Goal: Information Seeking & Learning: Understand process/instructions

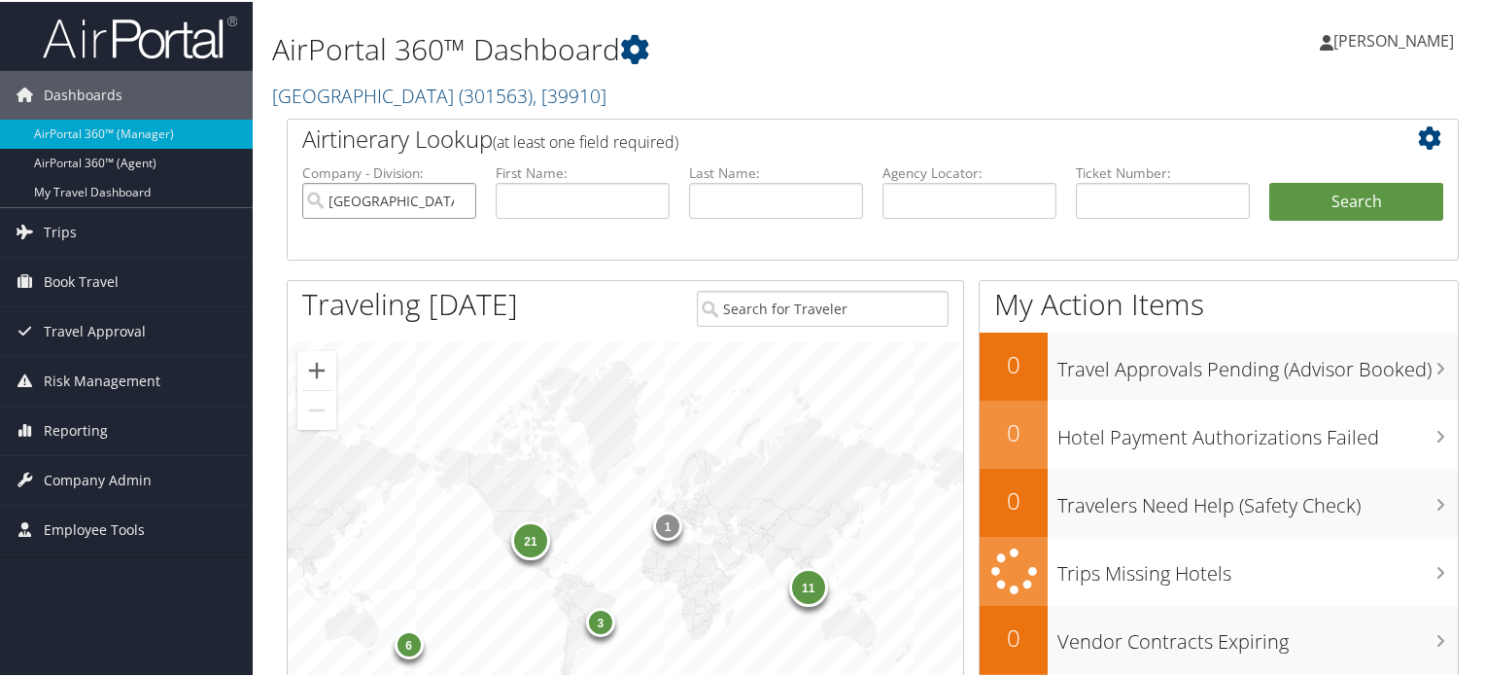
click at [456, 197] on input "[GEOGRAPHIC_DATA]" at bounding box center [389, 199] width 174 height 36
click at [123, 473] on span "Company Admin" at bounding box center [98, 478] width 108 height 49
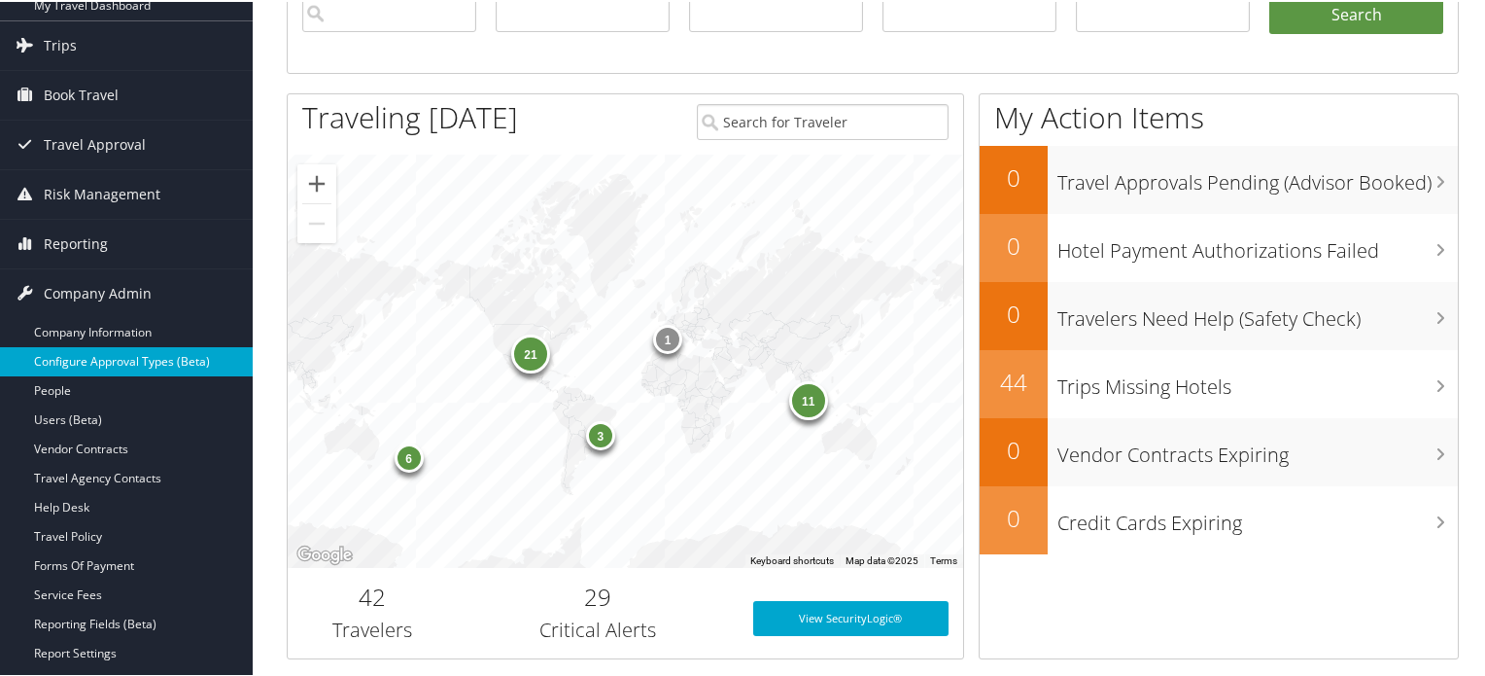
scroll to position [194, 0]
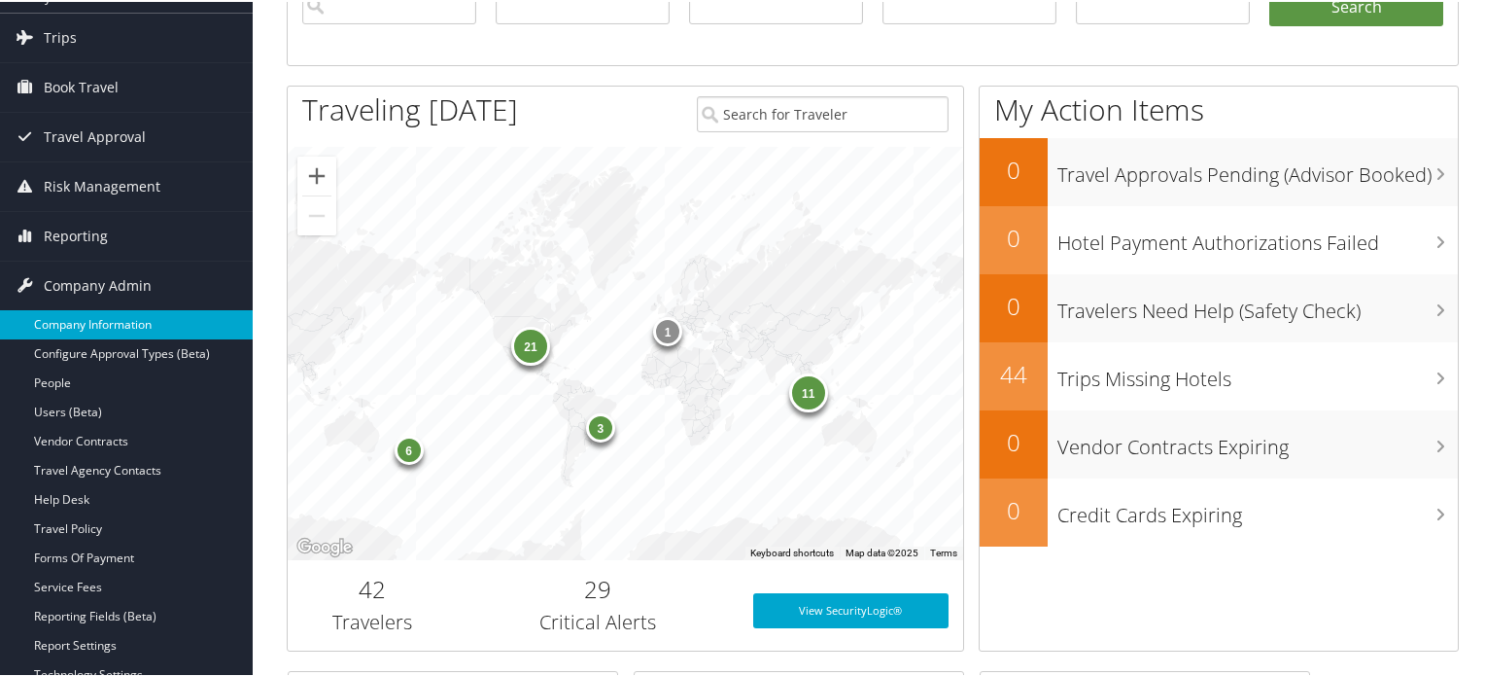
click at [135, 330] on link "Company Information" at bounding box center [126, 322] width 253 height 29
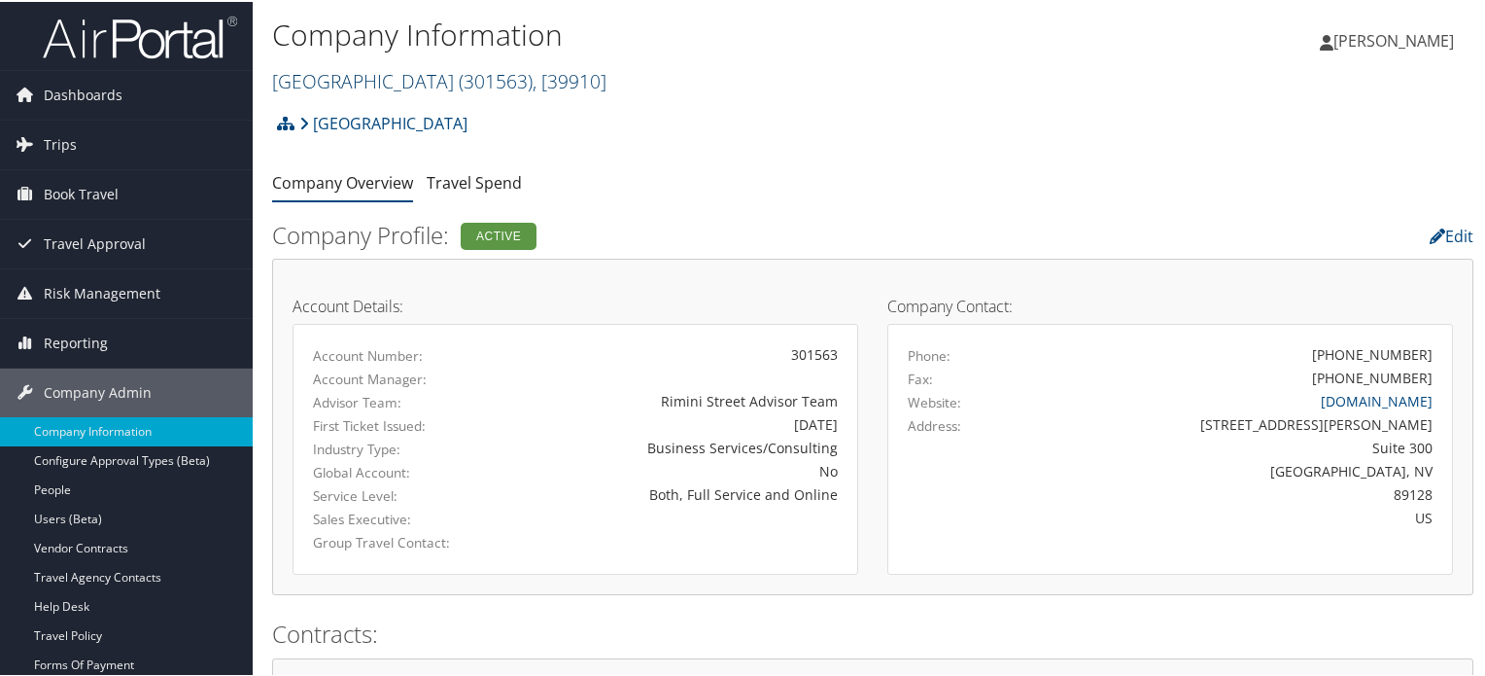
click at [459, 77] on span "( 301563 )" at bounding box center [496, 79] width 74 height 26
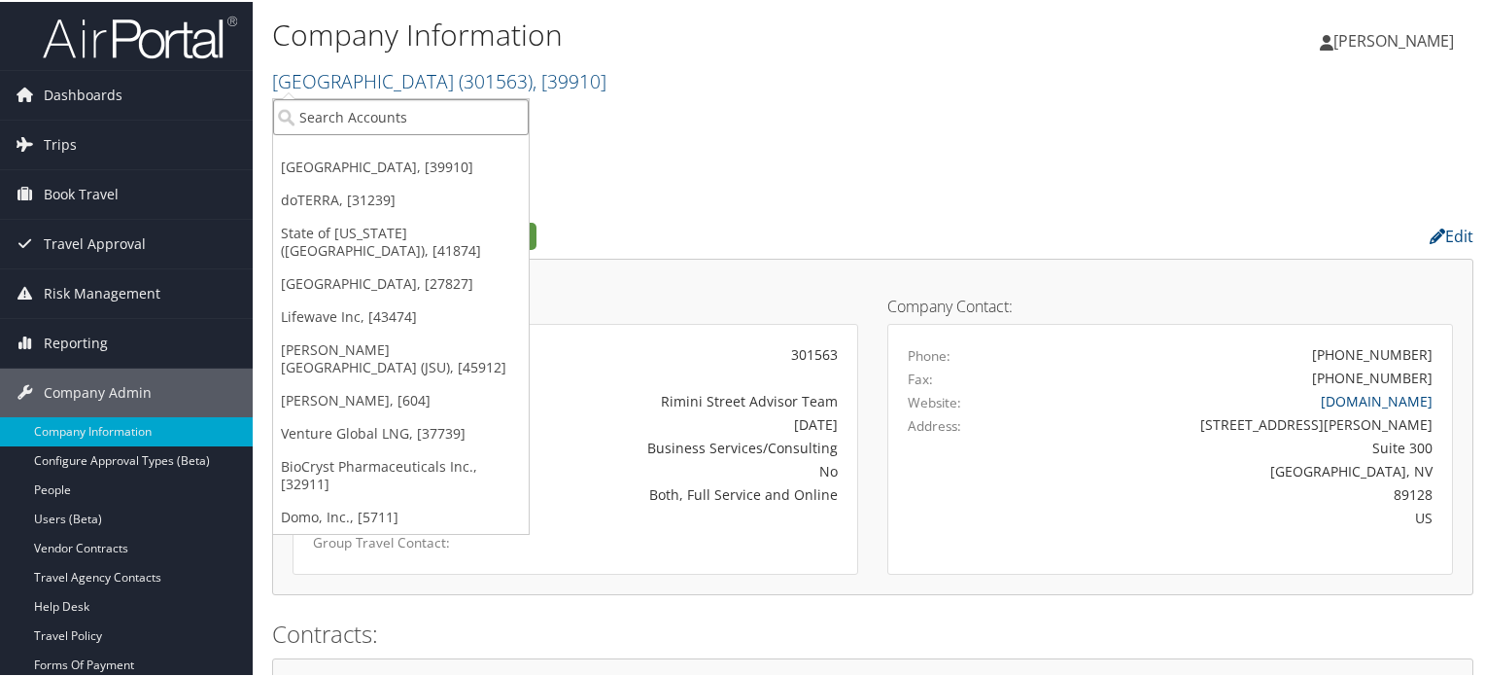
click at [407, 111] on input "search" at bounding box center [401, 115] width 256 height 36
paste input "DGKV73"
type input "DGKV73"
click at [508, 104] on input "DGKV73" at bounding box center [401, 115] width 256 height 36
click at [511, 113] on input "search" at bounding box center [401, 115] width 256 height 36
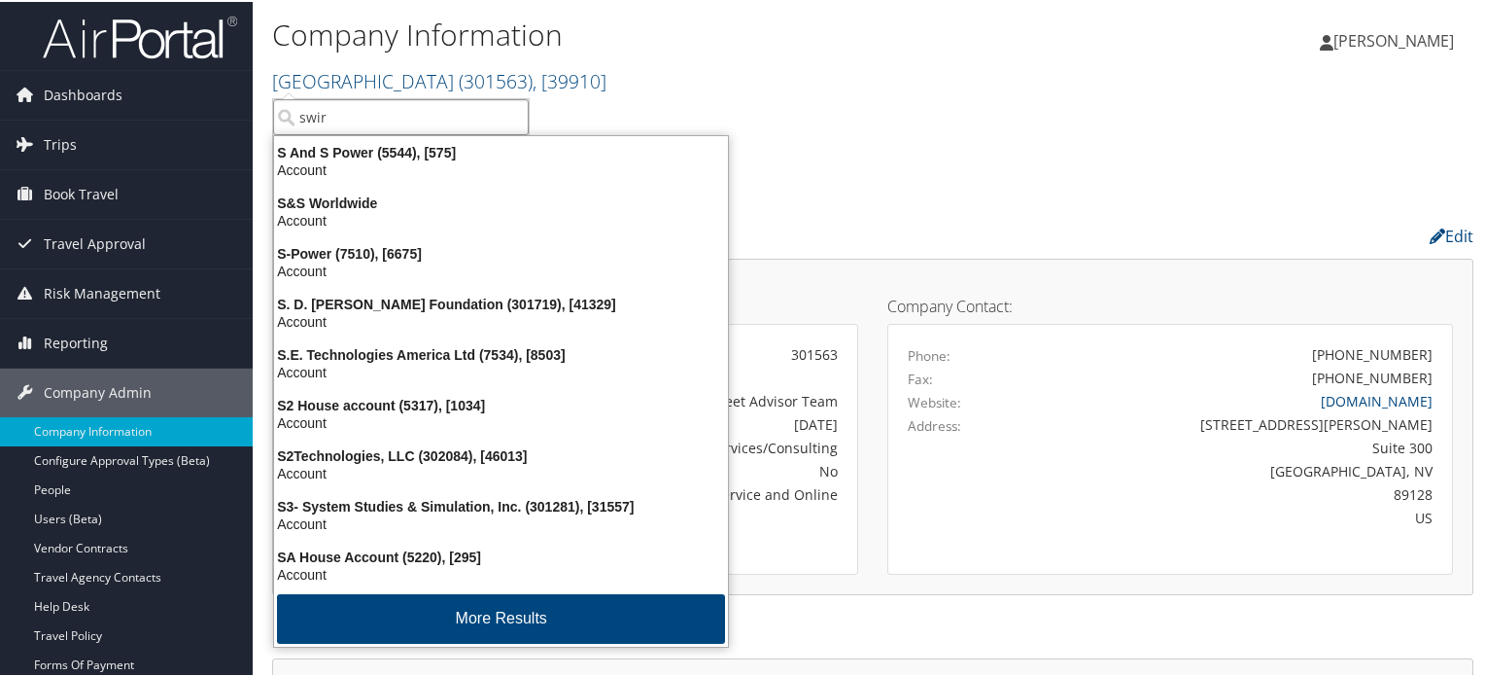
type input "swire"
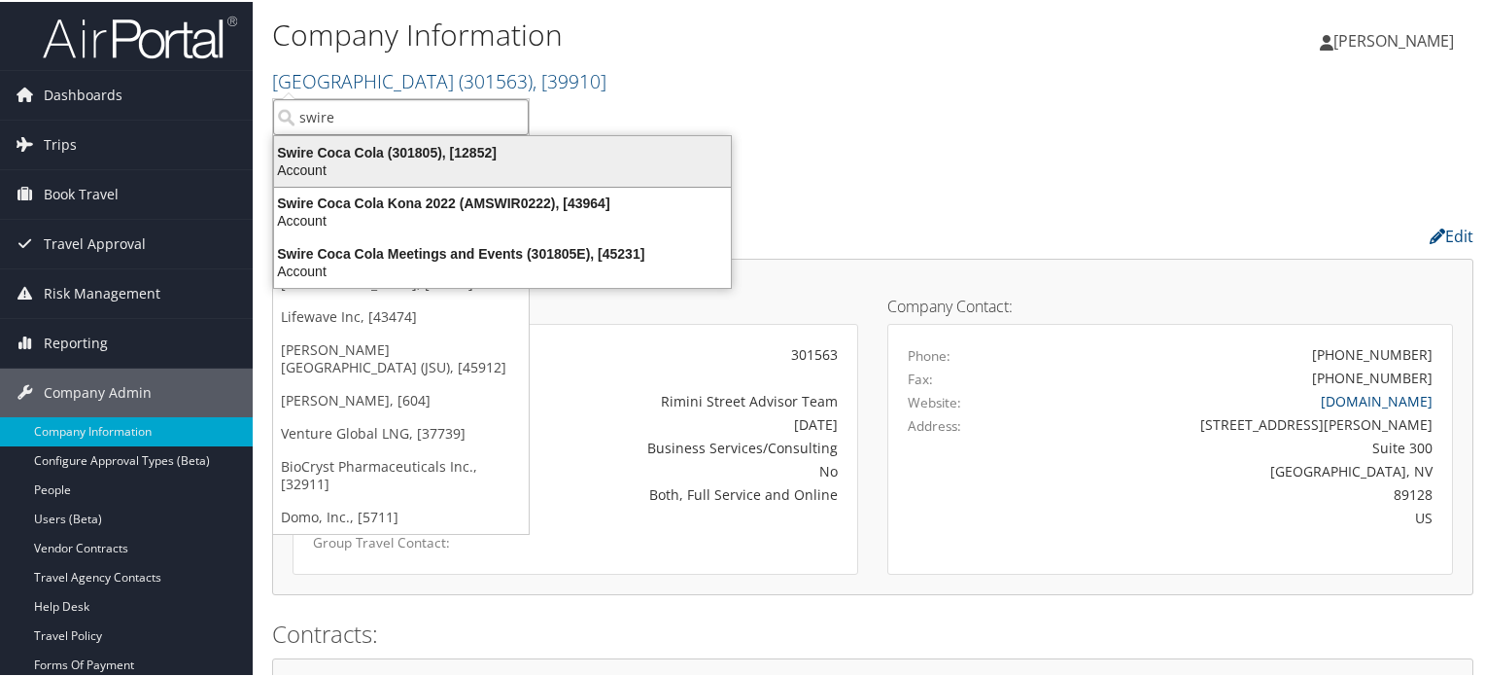
click at [385, 171] on div "Account" at bounding box center [502, 167] width 480 height 17
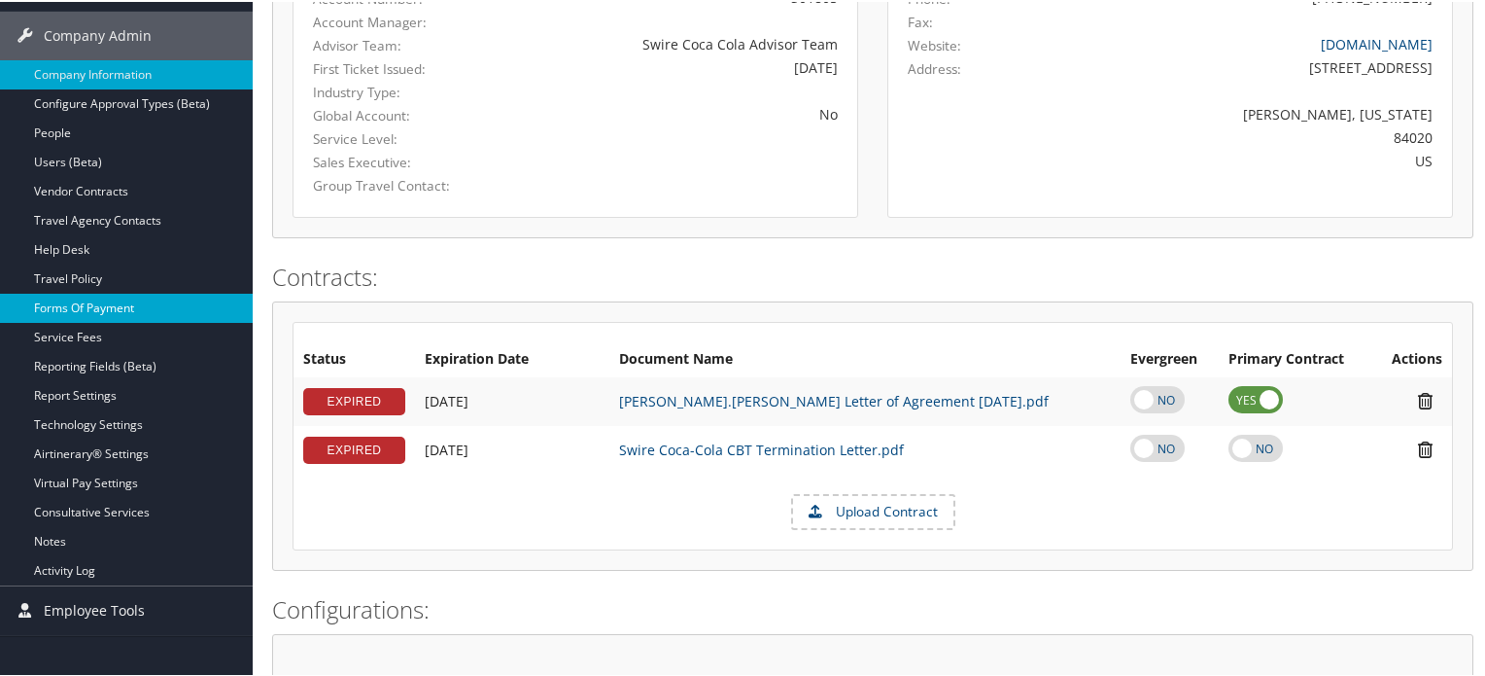
scroll to position [389, 0]
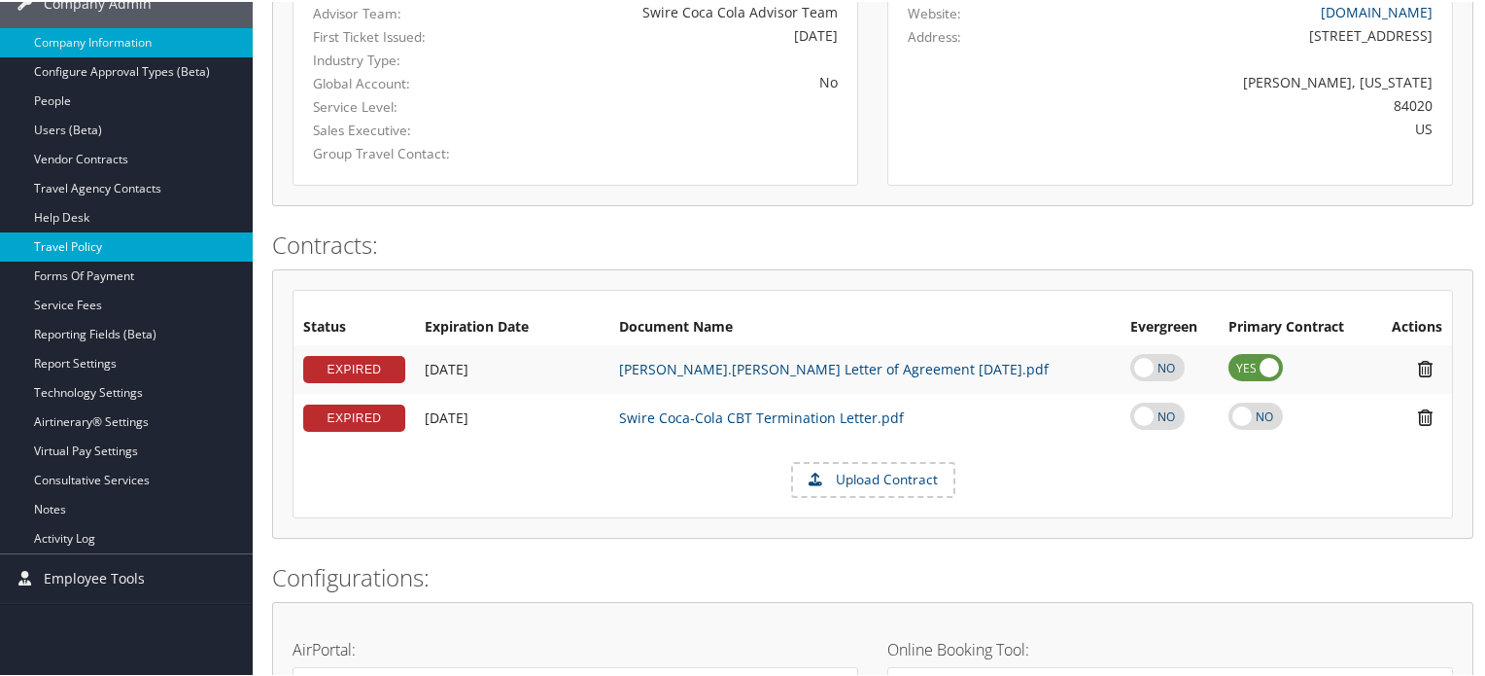
click at [93, 238] on link "Travel Policy" at bounding box center [126, 244] width 253 height 29
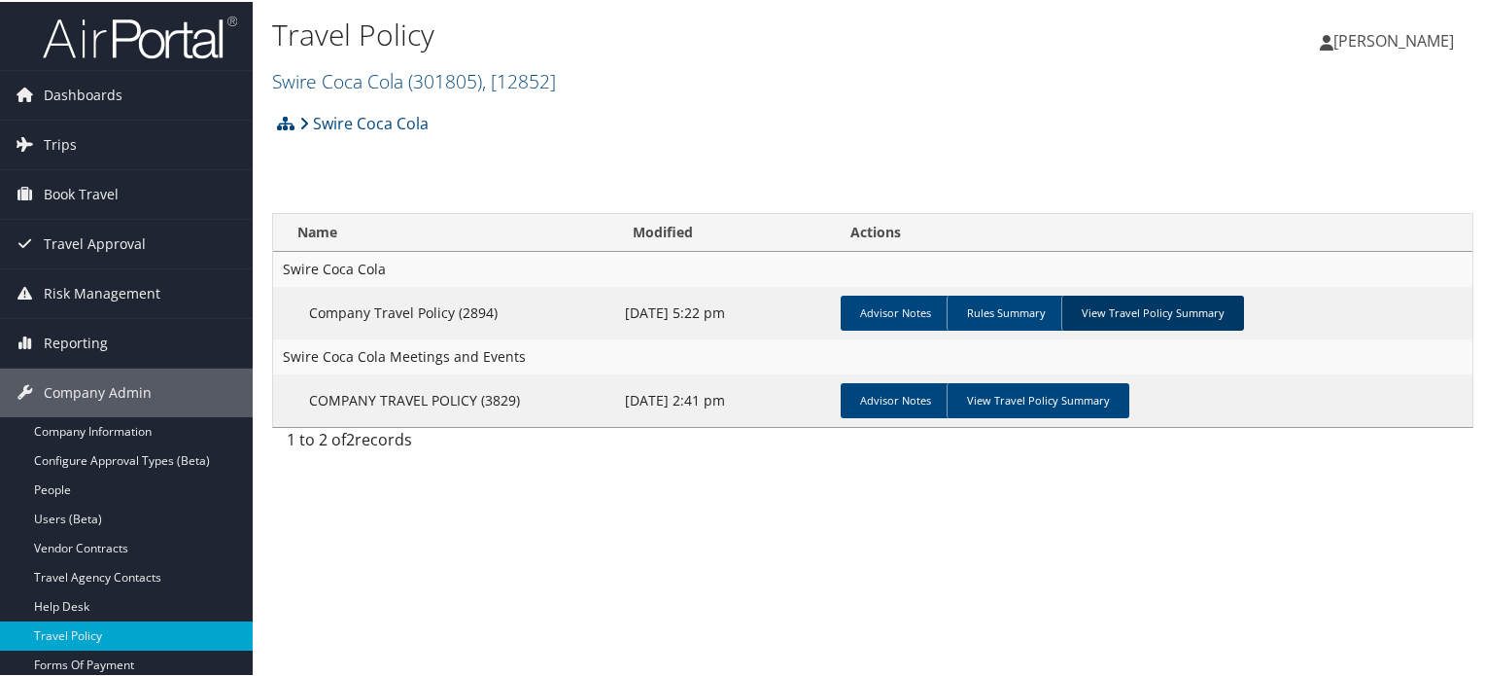
click at [1186, 302] on link "View Travel Policy Summary" at bounding box center [1152, 311] width 183 height 35
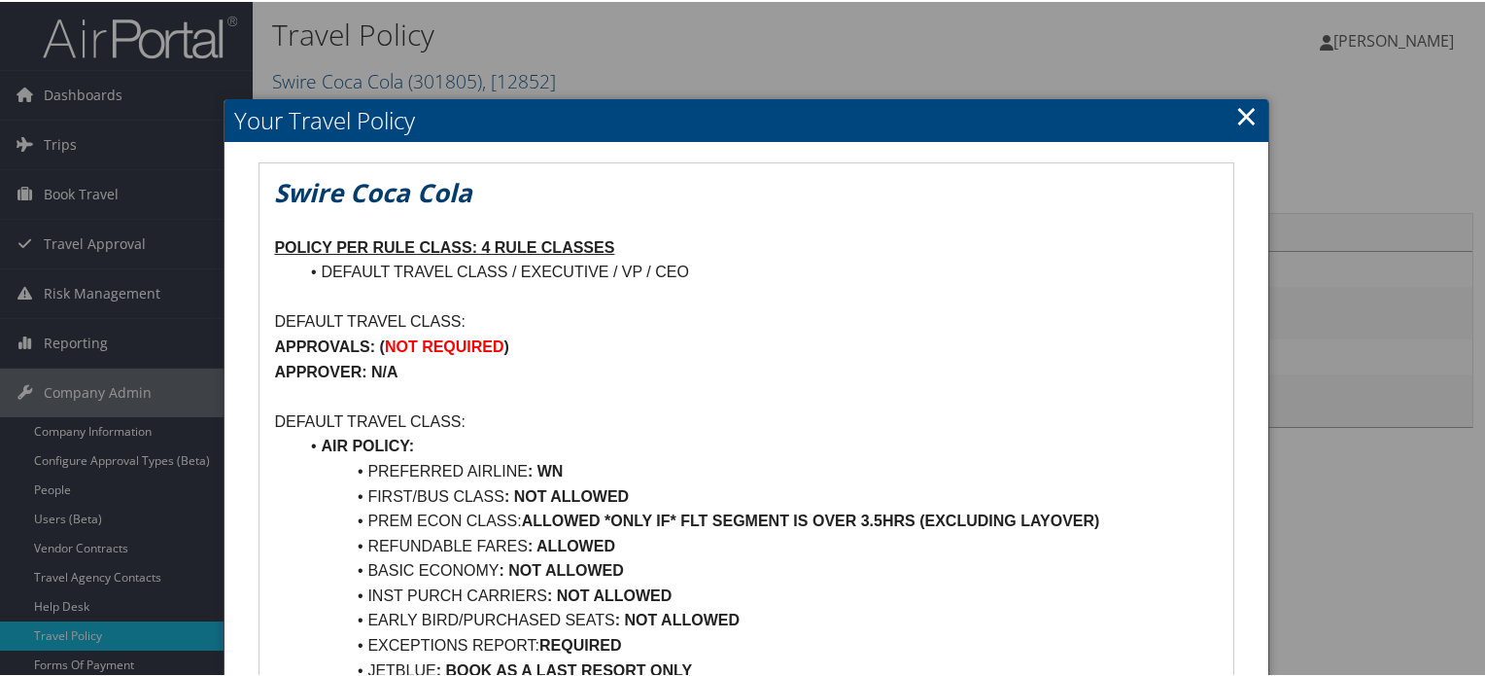
click at [1237, 122] on link "×" at bounding box center [1246, 113] width 22 height 39
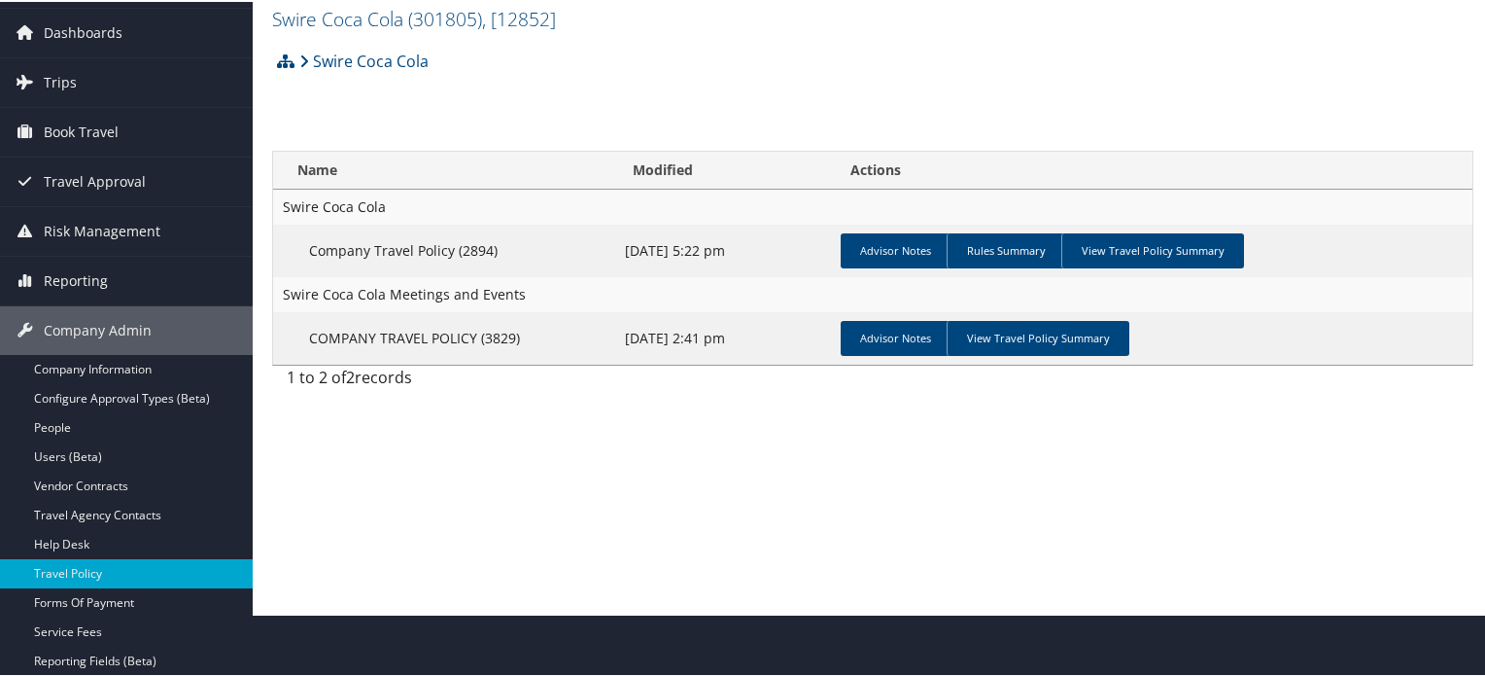
scroll to position [97, 0]
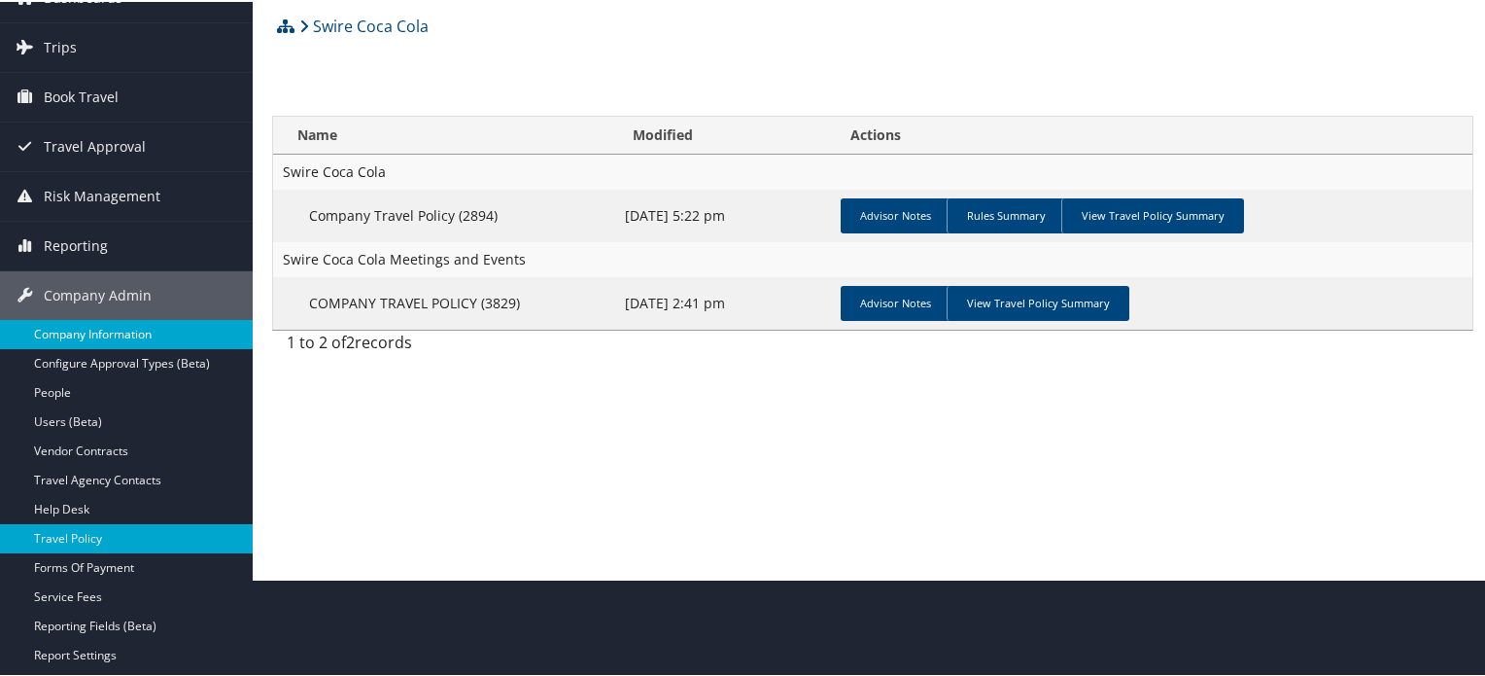
click at [99, 337] on link "Company Information" at bounding box center [126, 332] width 253 height 29
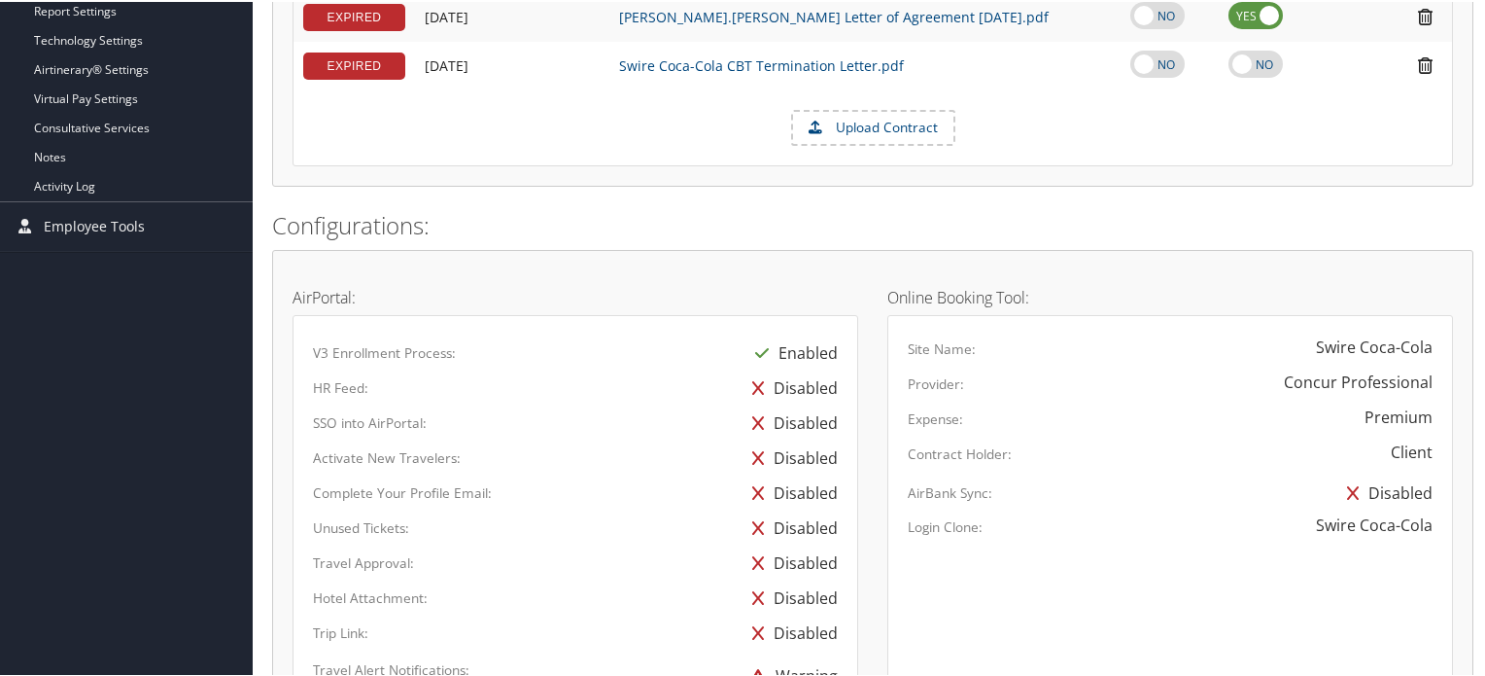
scroll to position [875, 0]
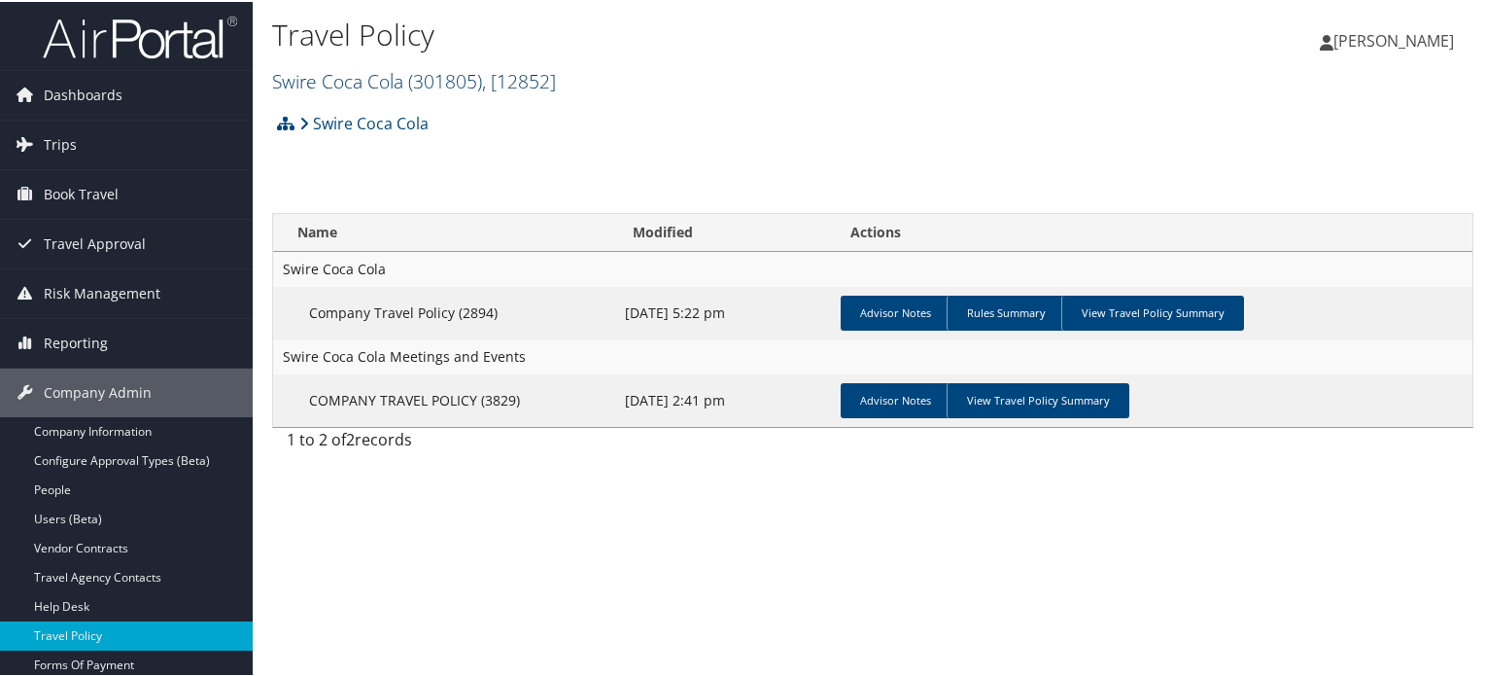
click at [413, 76] on span "( 301805 )" at bounding box center [445, 79] width 74 height 26
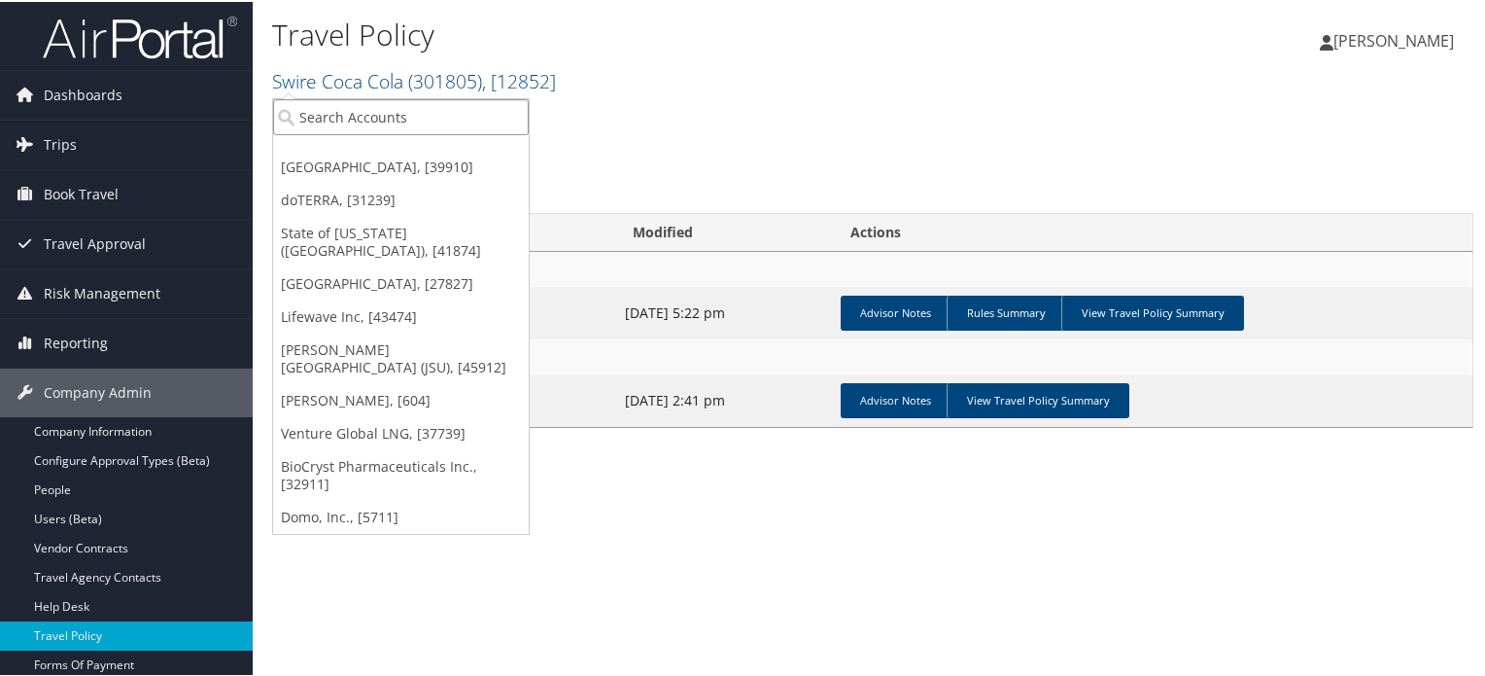
click at [411, 119] on input "search" at bounding box center [401, 115] width 256 height 36
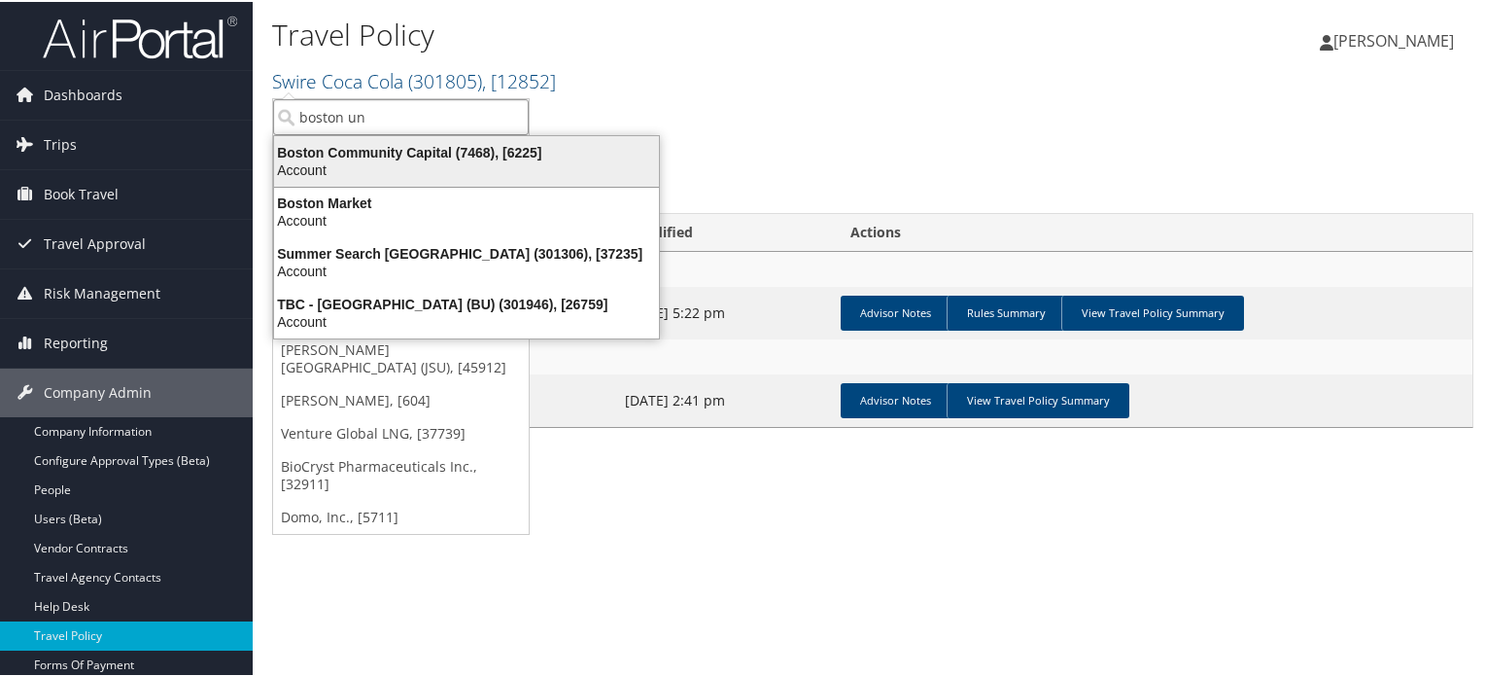
type input "boston uni"
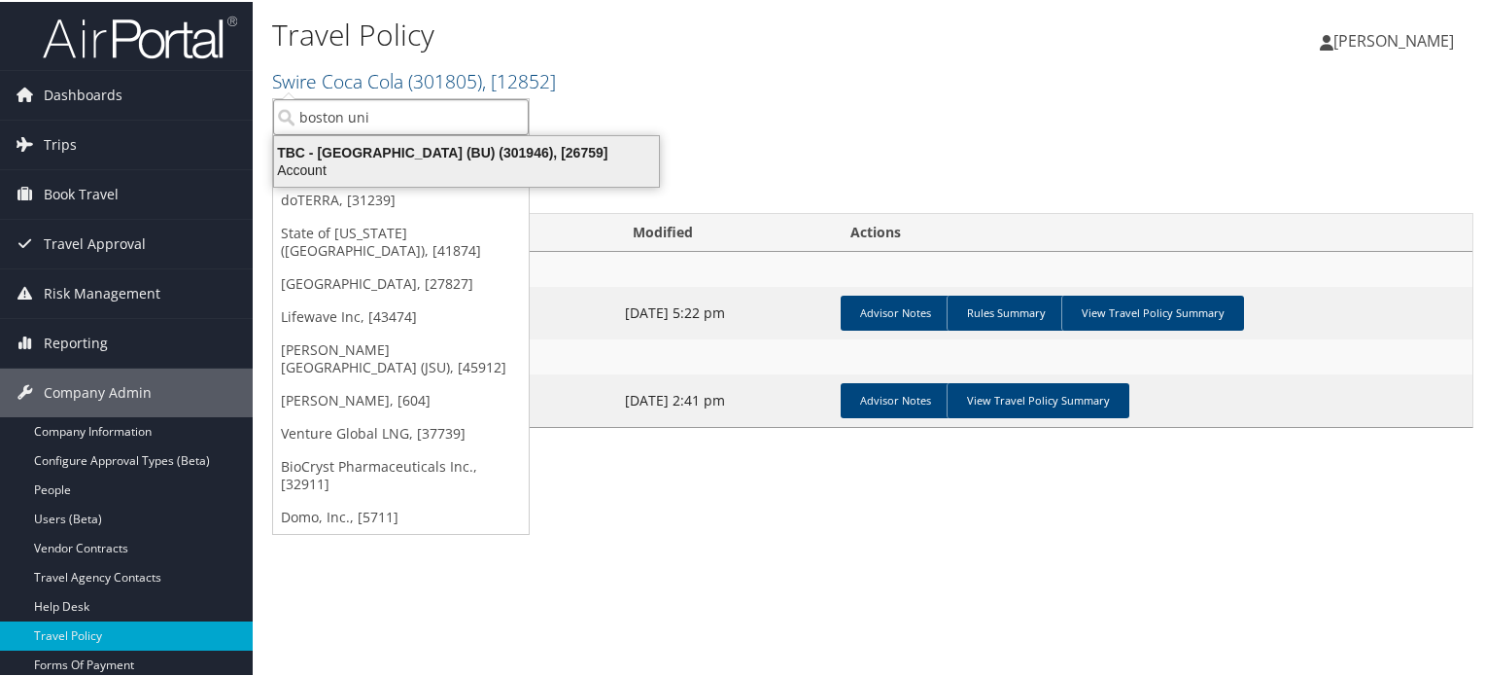
click at [421, 166] on div "Account" at bounding box center [466, 167] width 408 height 17
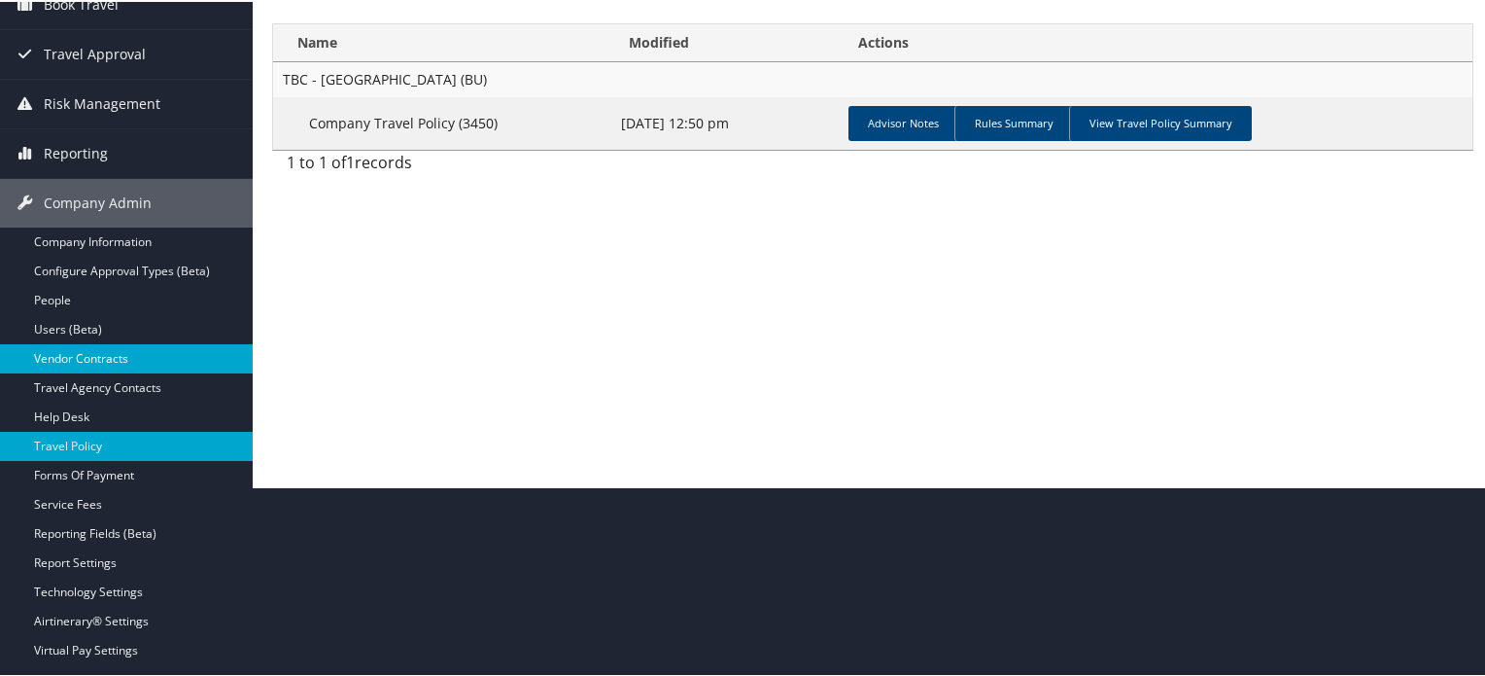
scroll to position [194, 0]
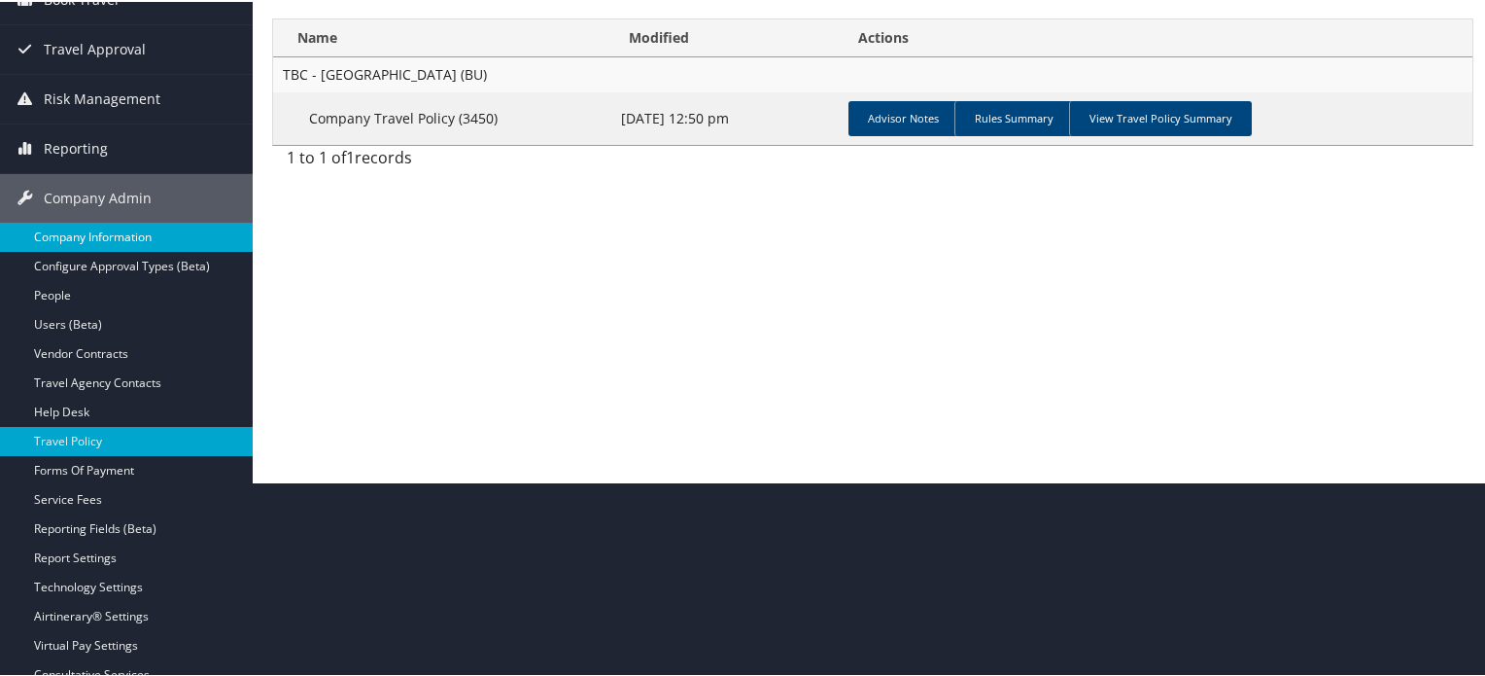
click at [99, 238] on link "Company Information" at bounding box center [126, 235] width 253 height 29
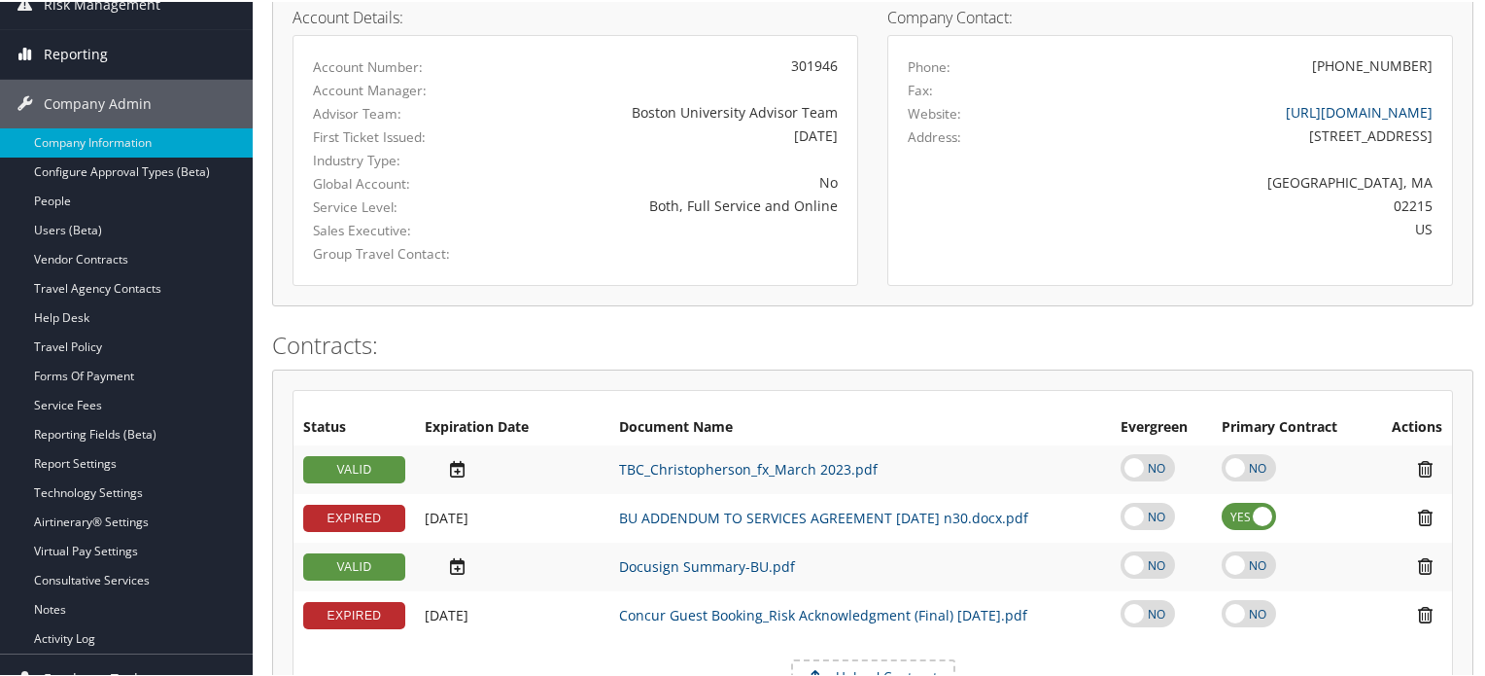
scroll to position [292, 0]
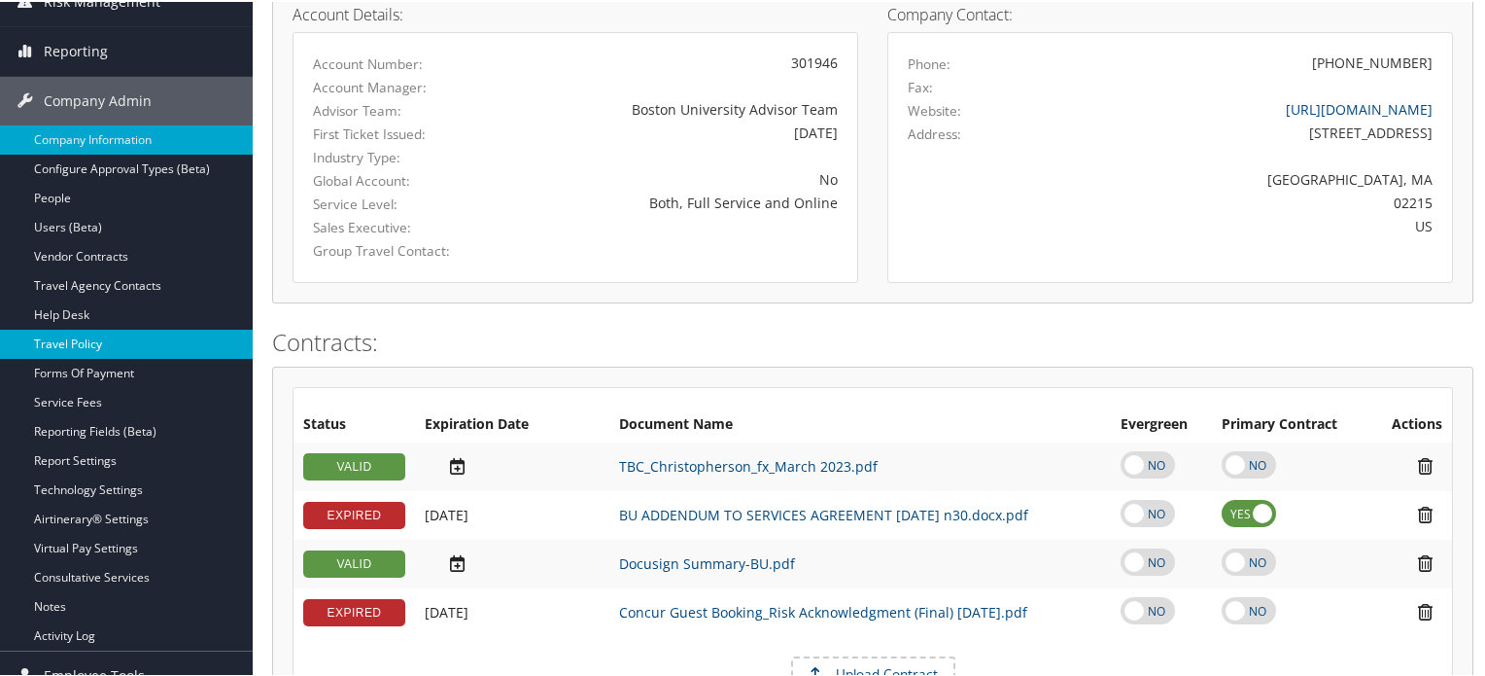
click at [97, 340] on link "Travel Policy" at bounding box center [126, 342] width 253 height 29
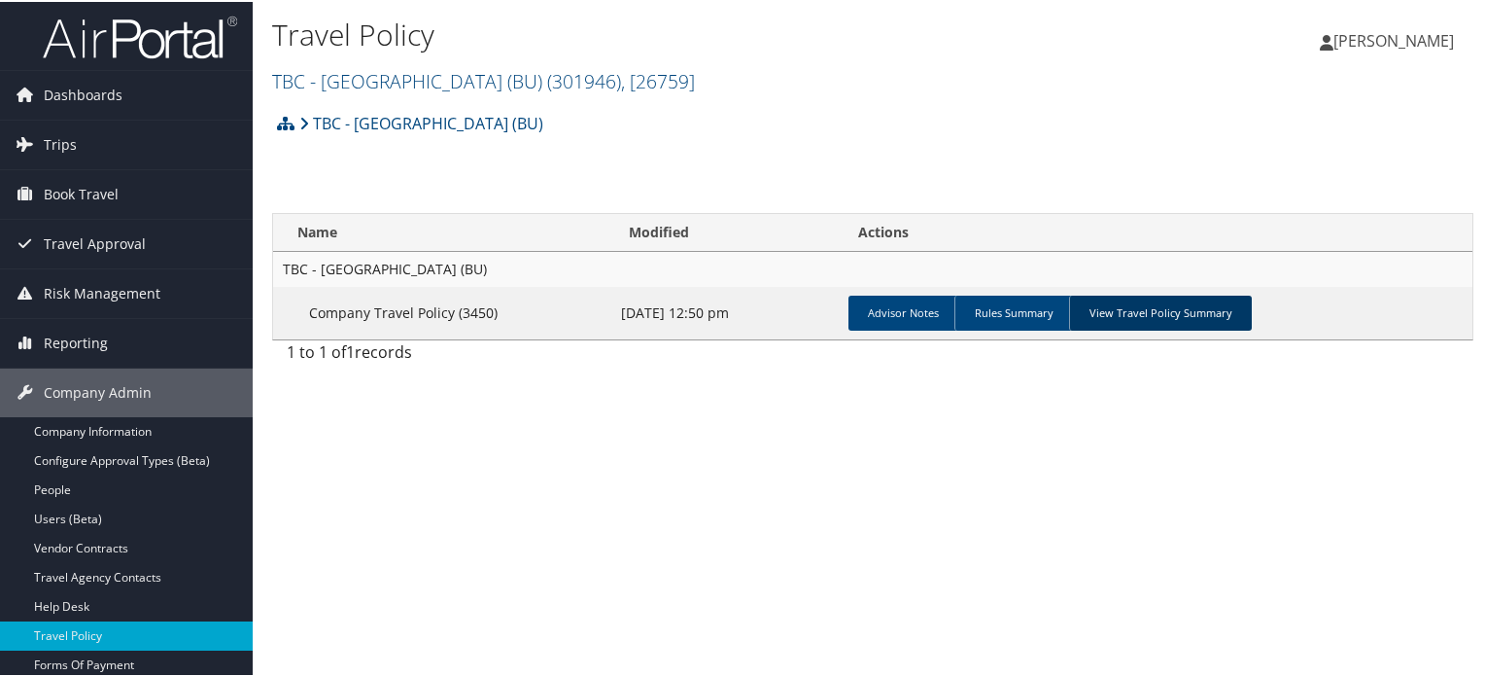
click at [1150, 320] on link "View Travel Policy Summary" at bounding box center [1160, 311] width 183 height 35
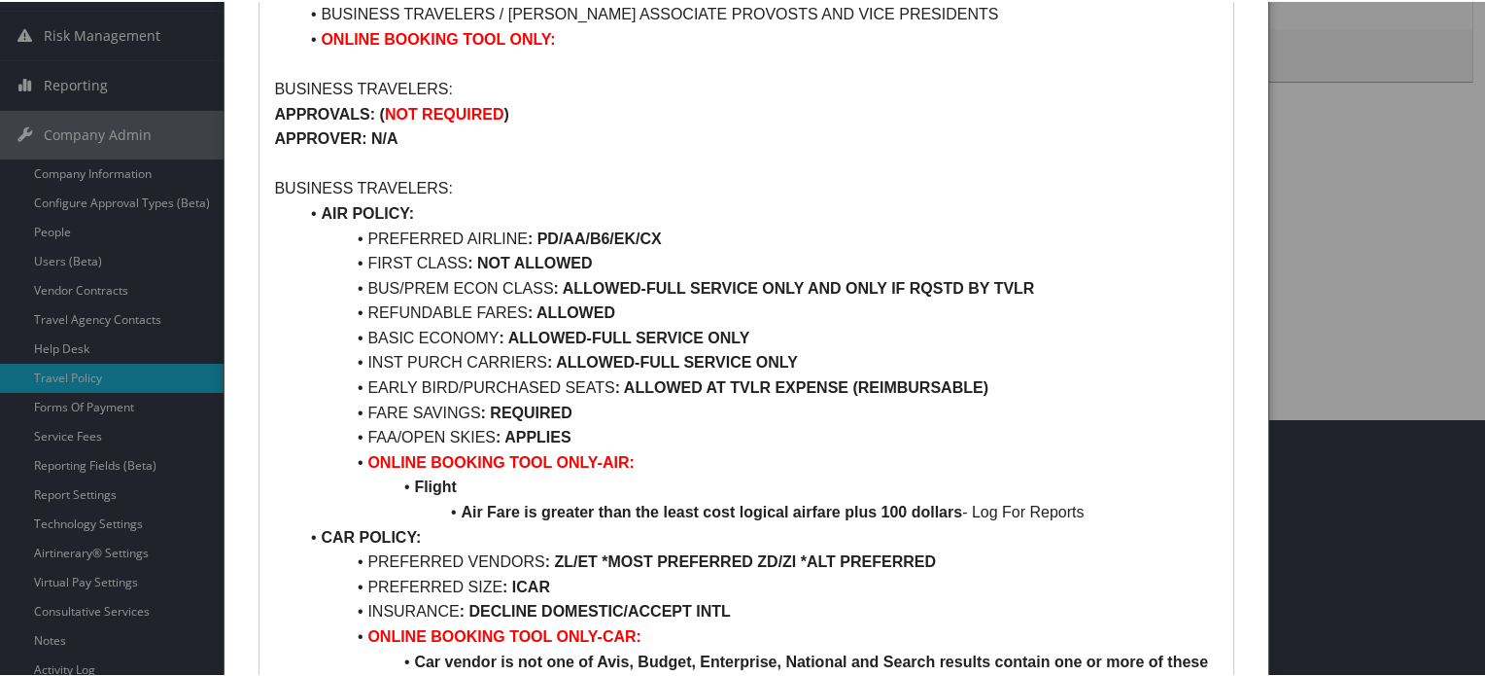
scroll to position [292, 0]
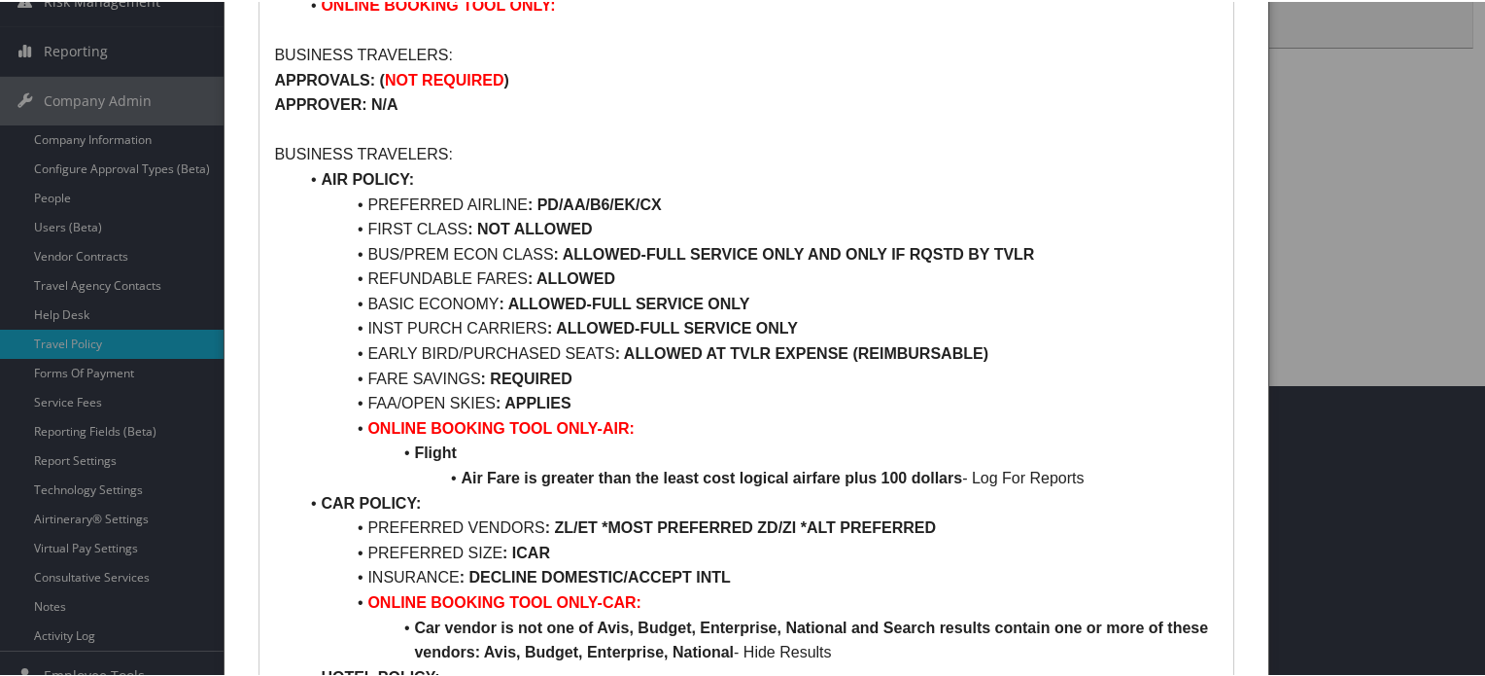
drag, startPoint x: 337, startPoint y: 226, endPoint x: 607, endPoint y: 227, distance: 269.3
click at [607, 227] on li "FIRST CLASS : NOT ALLOWED" at bounding box center [757, 227] width 921 height 25
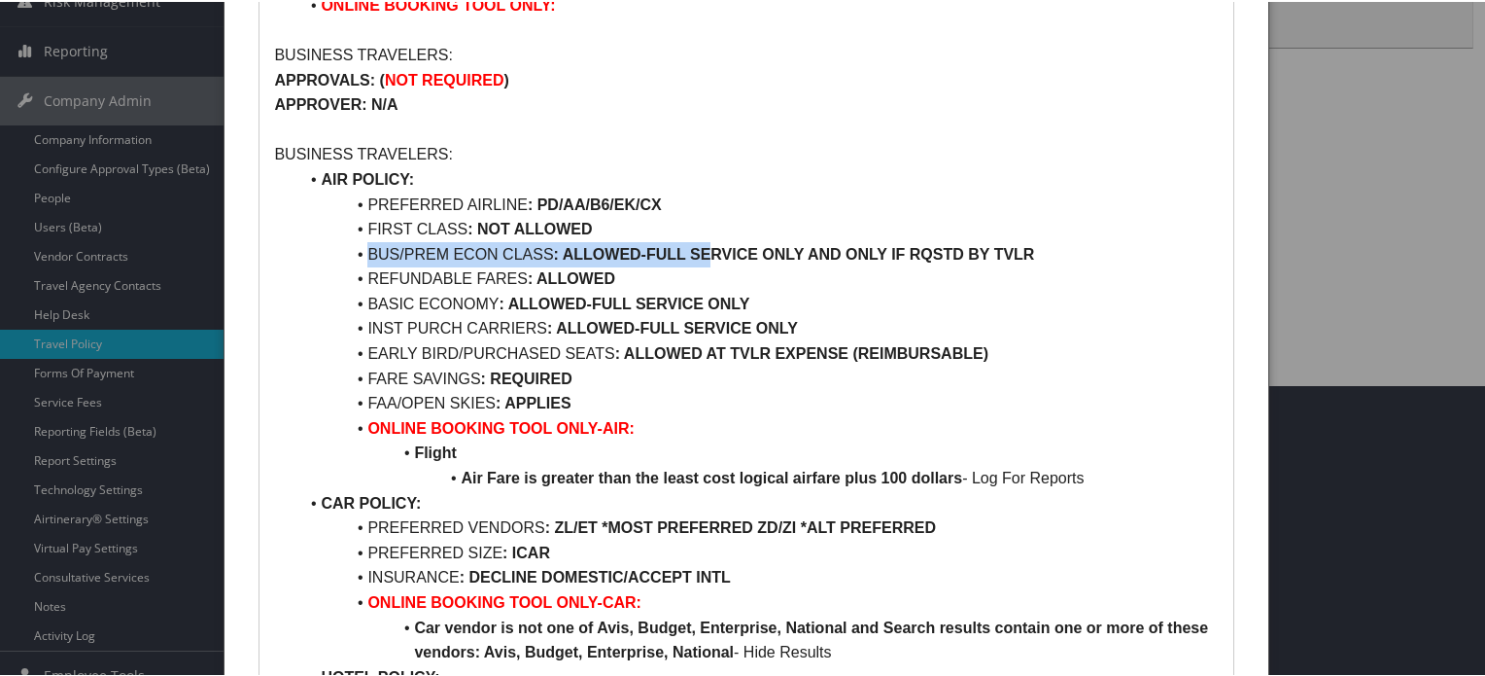
drag, startPoint x: 311, startPoint y: 257, endPoint x: 713, endPoint y: 240, distance: 402.8
click at [713, 240] on li "BUS/PREM ECON CLASS : ALLOWED-FULL SERVICE ONLY AND ONLY IF RQSTD BY TVLR" at bounding box center [757, 252] width 921 height 25
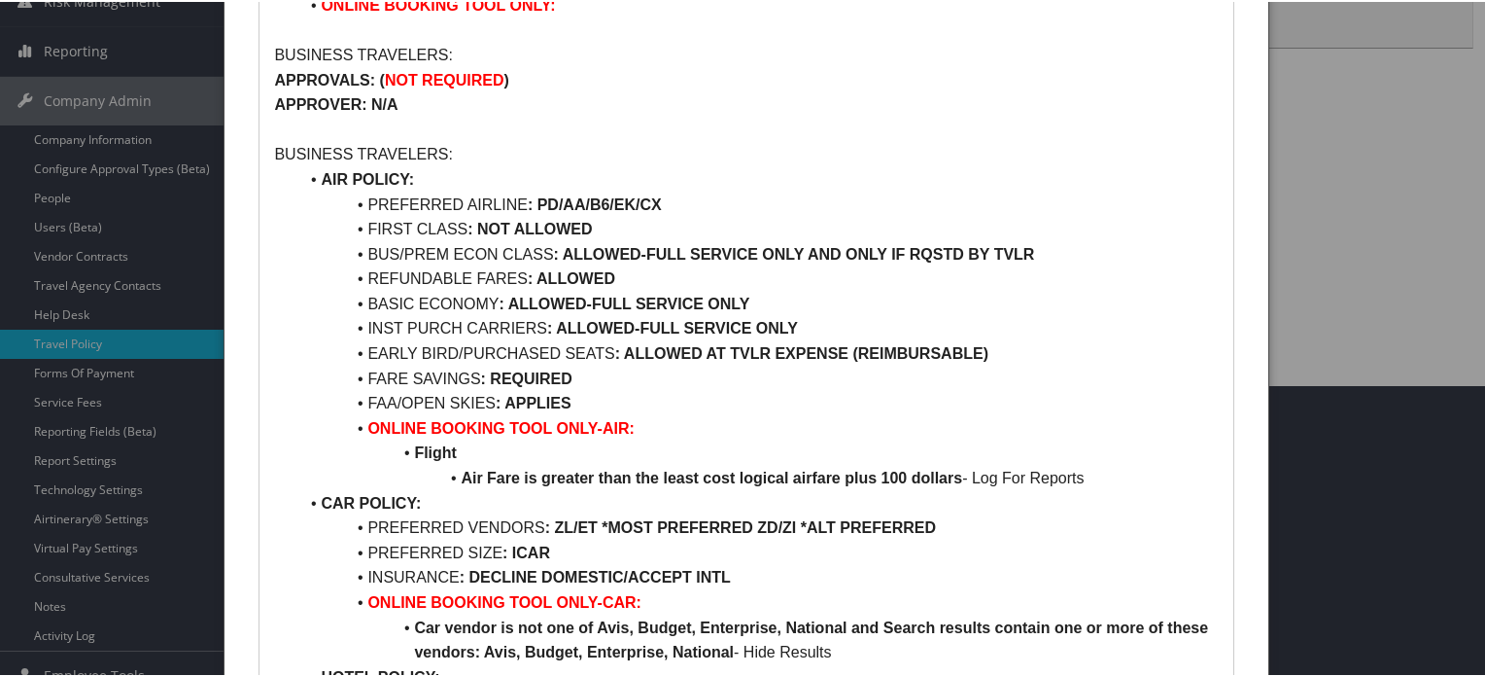
click at [789, 197] on li "PREFERRED AIRLINE : PD/AA/B6/EK/CX" at bounding box center [757, 203] width 921 height 25
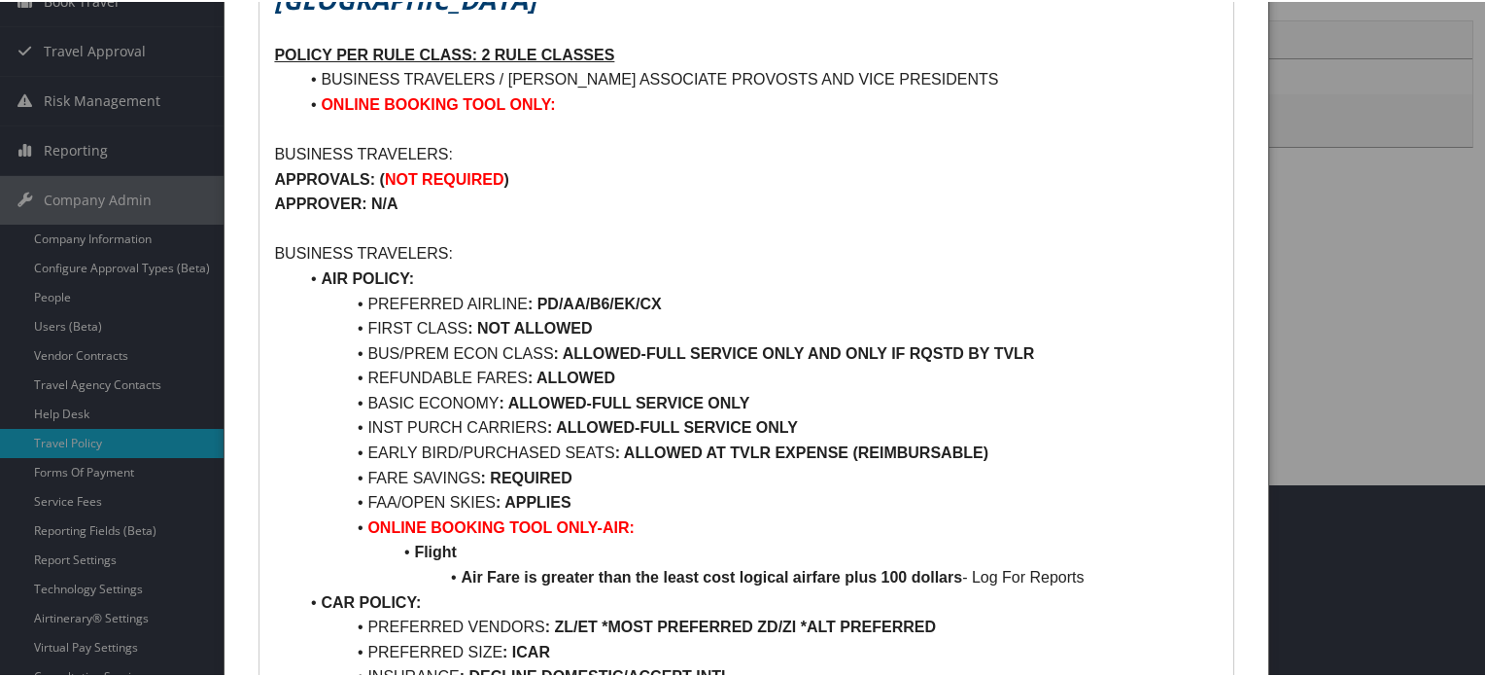
scroll to position [194, 0]
